Goal: Transaction & Acquisition: Obtain resource

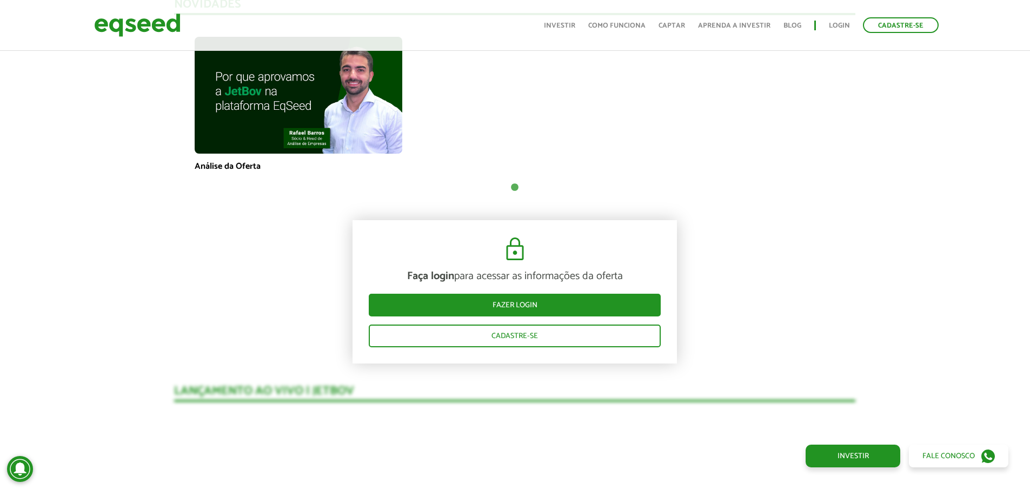
scroll to position [809, 0]
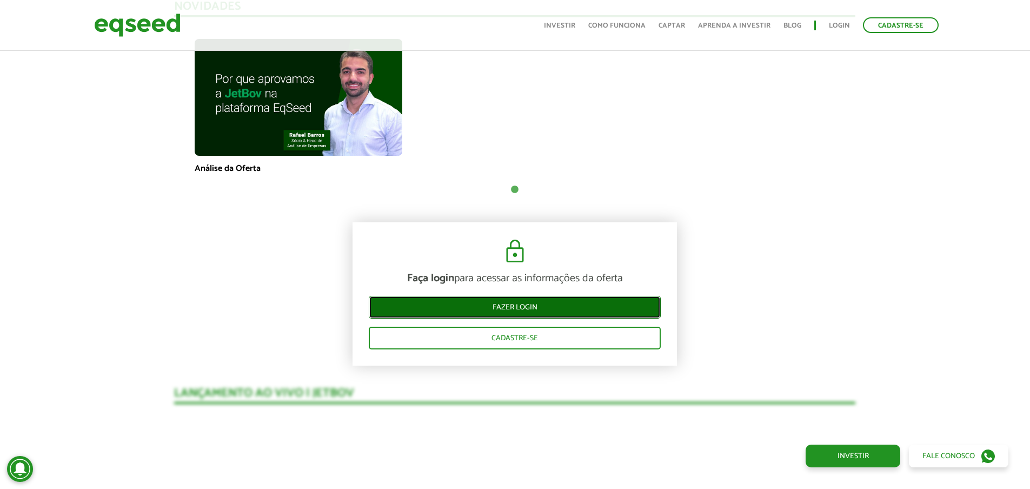
click at [552, 302] on link "Fazer login" at bounding box center [515, 307] width 292 height 23
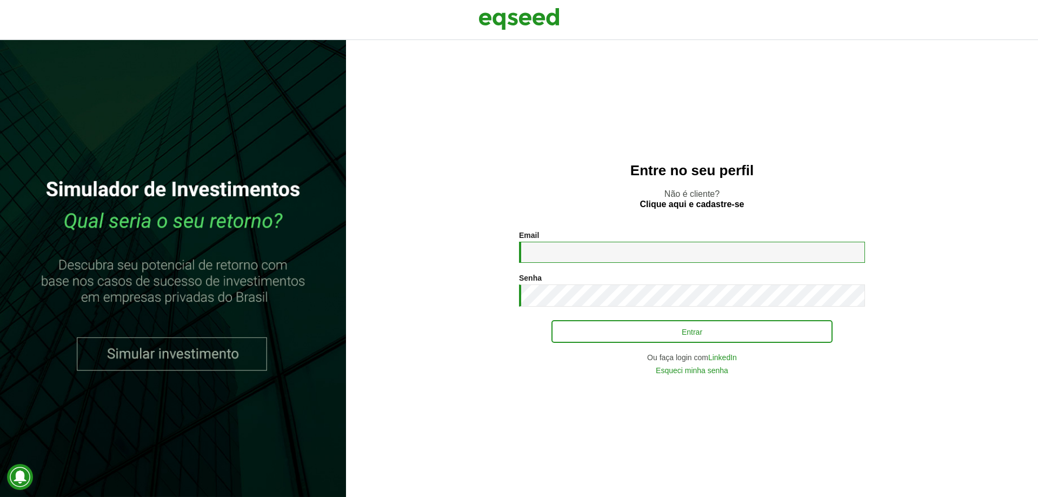
type input "**********"
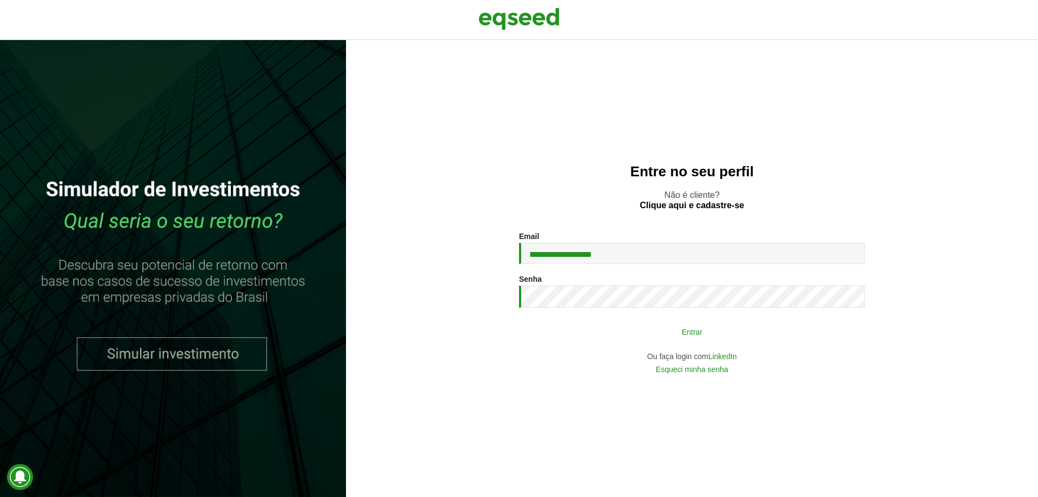
click at [606, 333] on button "Entrar" at bounding box center [692, 331] width 281 height 21
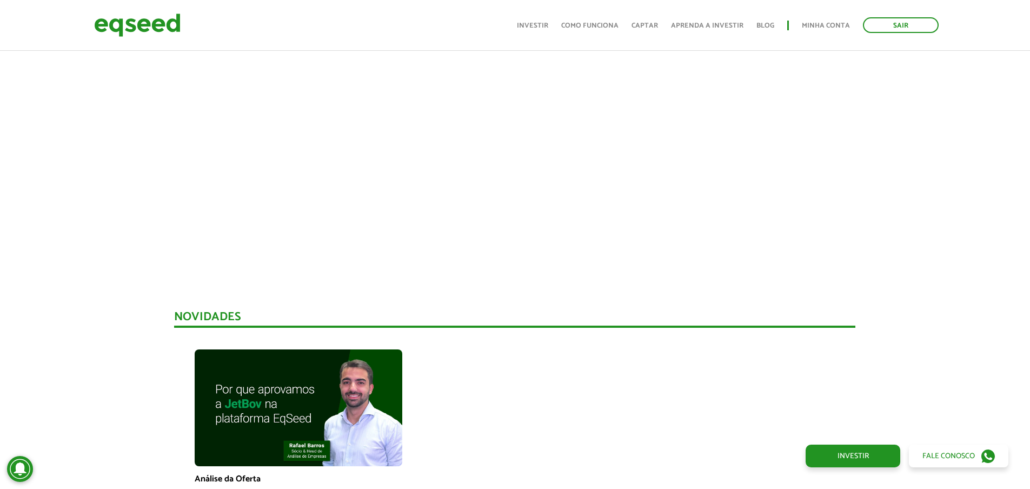
scroll to position [367, 0]
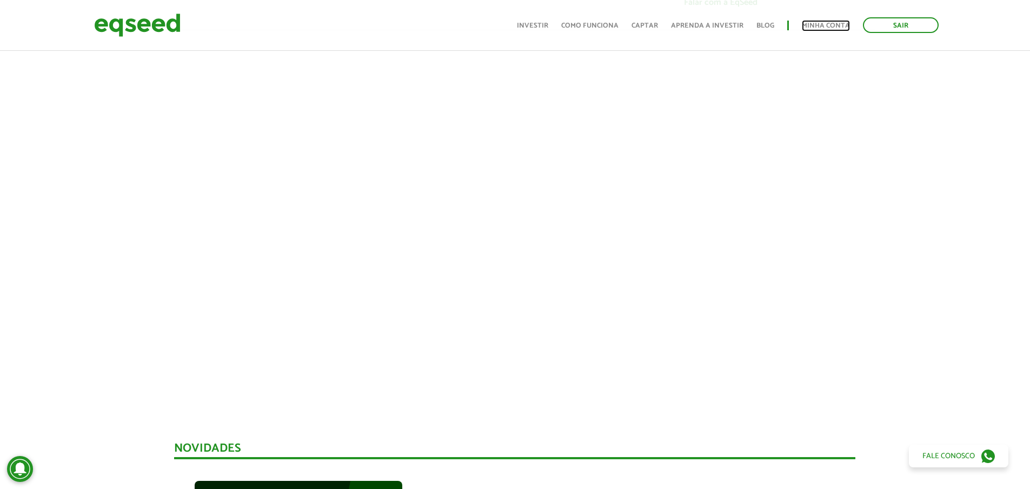
click at [839, 22] on link "Minha conta" at bounding box center [826, 25] width 48 height 7
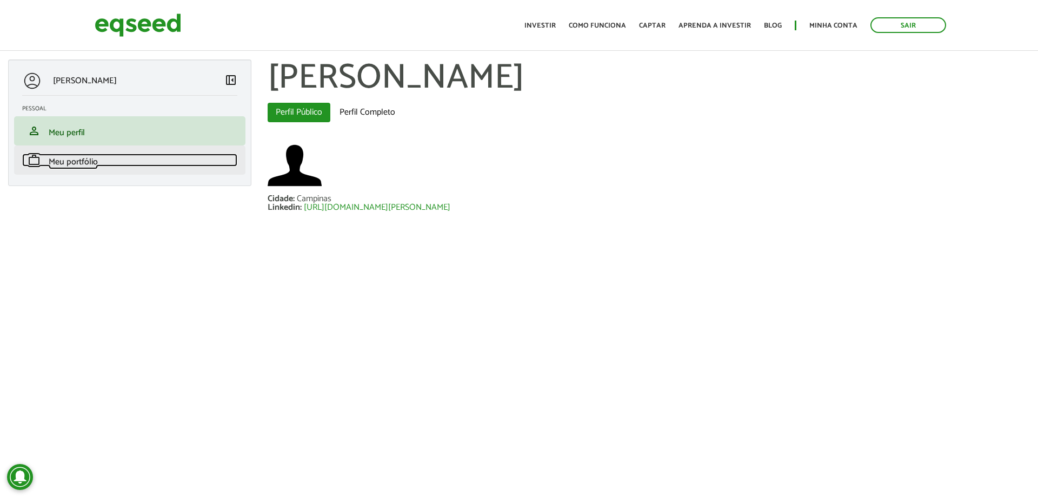
click at [142, 164] on link "work Meu portfólio" at bounding box center [129, 160] width 215 height 13
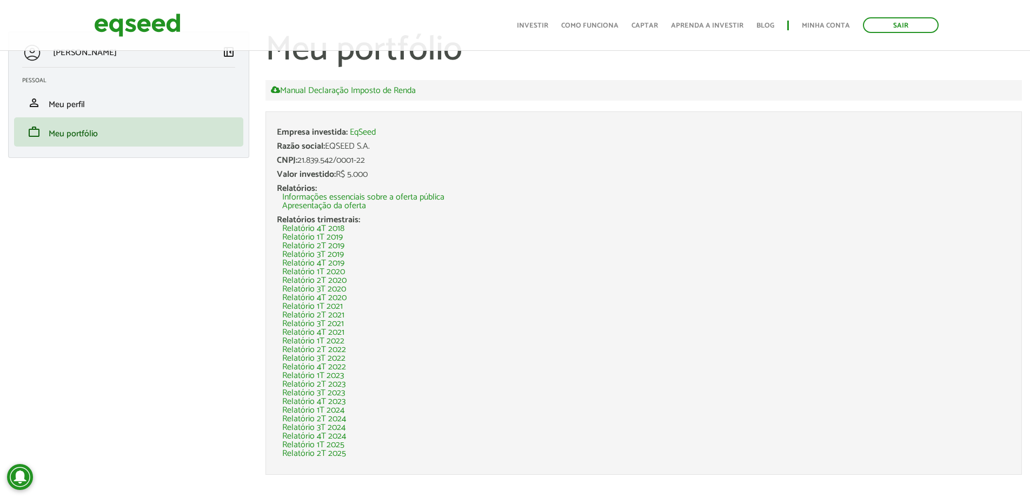
scroll to position [44, 0]
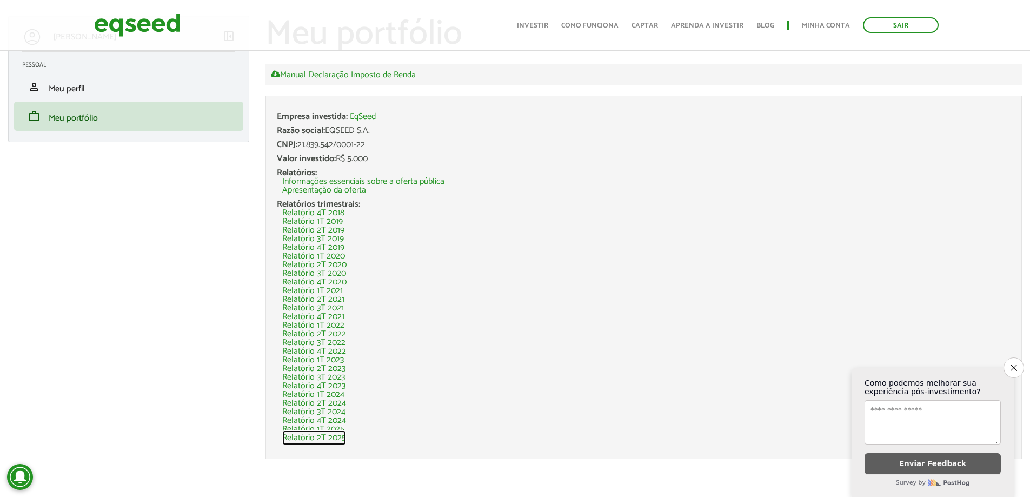
click at [337, 438] on link "Relatório 2T 2025" at bounding box center [314, 438] width 64 height 9
